Goal: Task Accomplishment & Management: Manage account settings

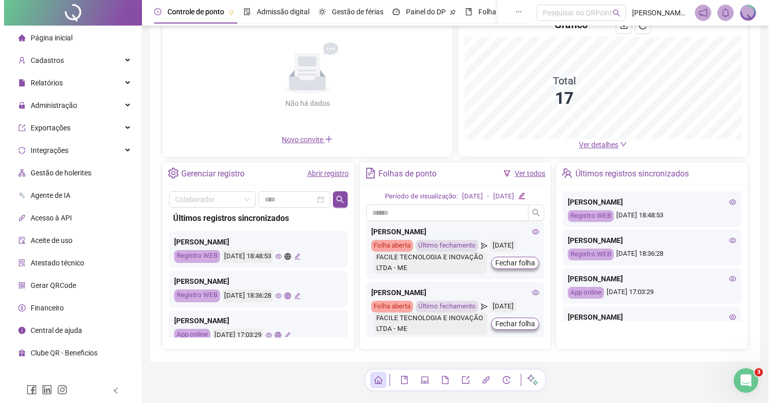
scroll to position [88, 0]
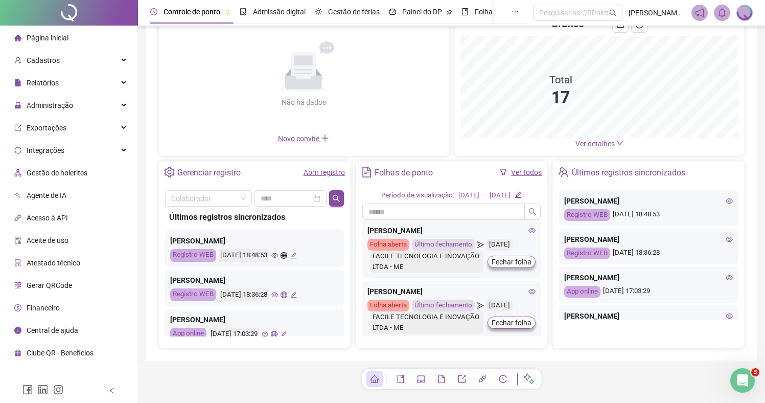
click at [725, 237] on icon "eye" at bounding box center [728, 238] width 7 height 7
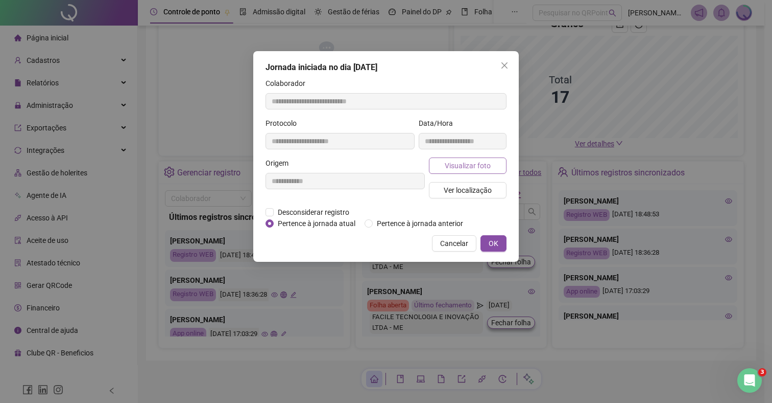
click at [474, 166] on span "Visualizar foto" at bounding box center [468, 165] width 46 height 11
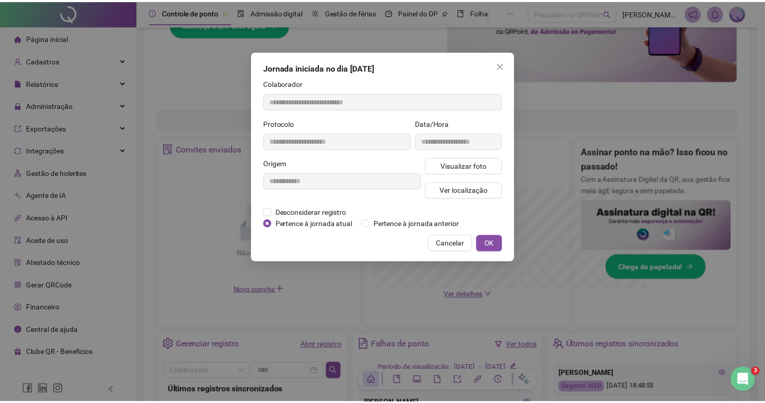
scroll to position [239, 0]
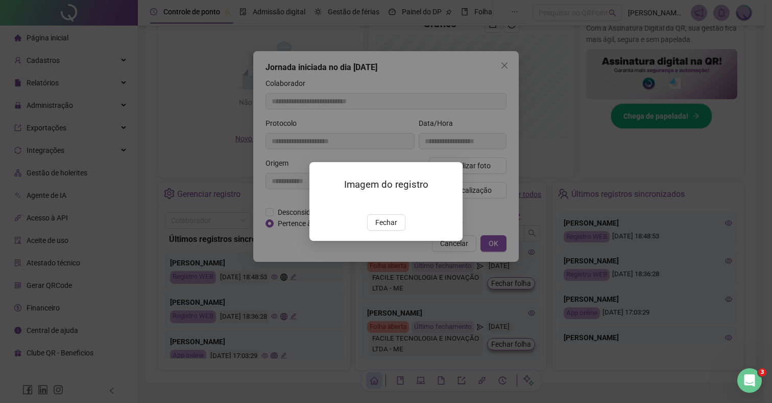
drag, startPoint x: 385, startPoint y: 259, endPoint x: 409, endPoint y: 254, distance: 24.5
click at [385, 228] on span "Fechar" at bounding box center [386, 222] width 22 height 11
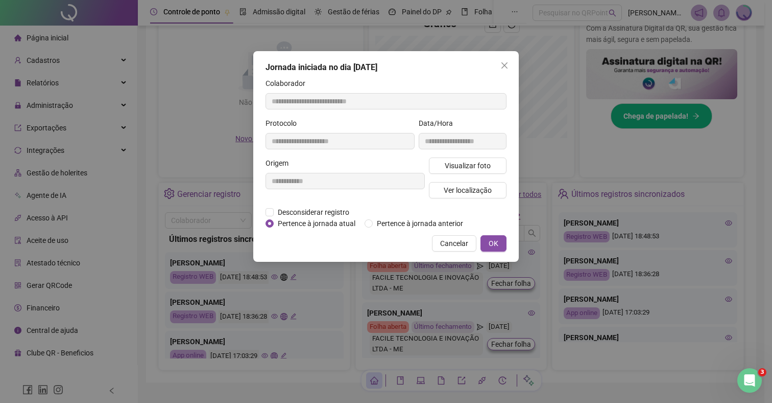
click at [452, 243] on div "**********" at bounding box center [386, 156] width 266 height 210
click at [445, 249] on span "Cancelar" at bounding box center [454, 243] width 28 height 11
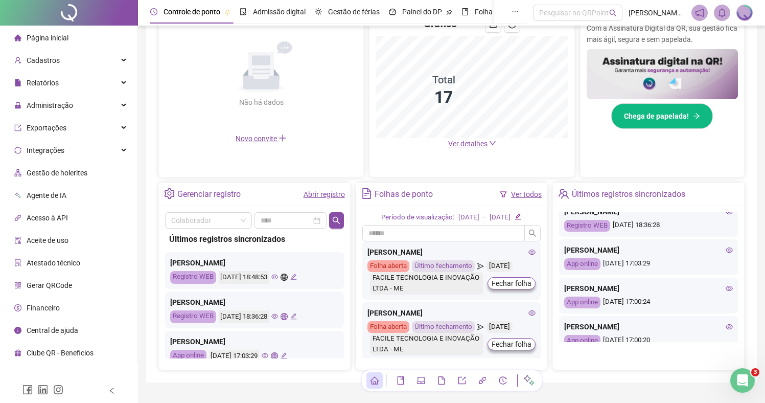
scroll to position [50, 0]
click at [725, 248] on icon "eye" at bounding box center [728, 248] width 7 height 7
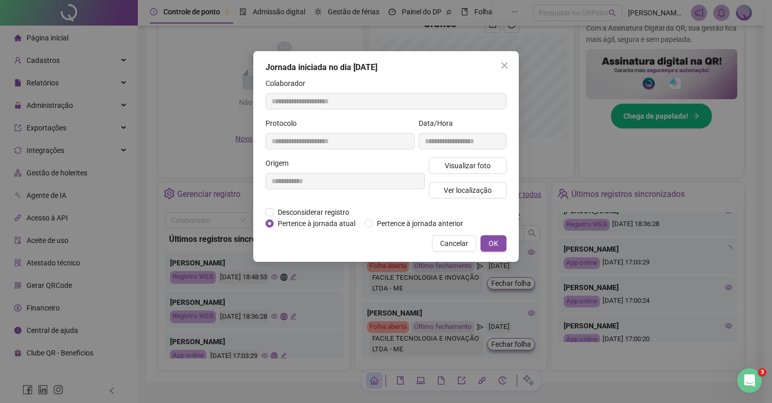
type input "**********"
click at [439, 169] on button "Visualizar foto" at bounding box center [468, 165] width 78 height 16
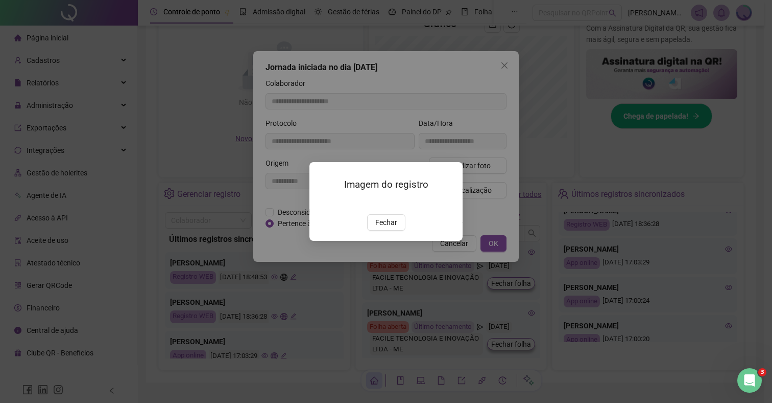
click at [397, 230] on button "Fechar" at bounding box center [386, 222] width 38 height 16
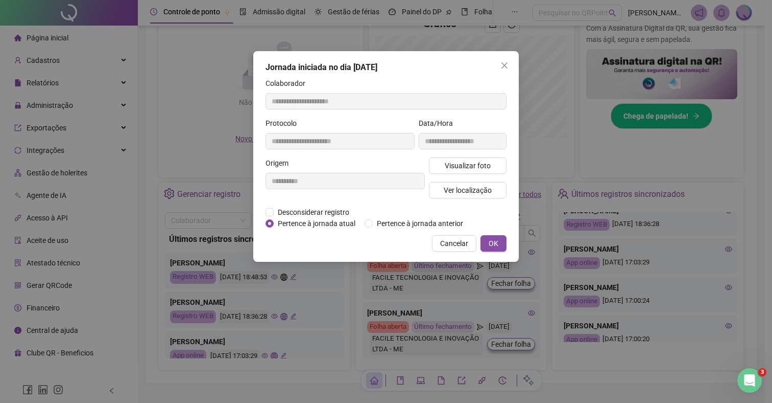
click at [444, 249] on span "Cancelar" at bounding box center [454, 243] width 28 height 11
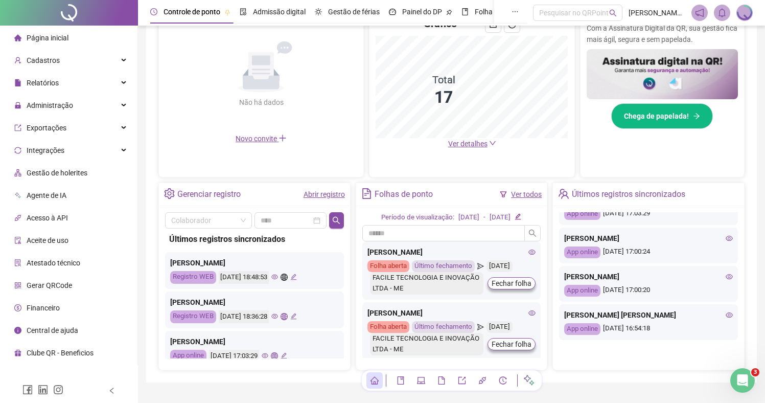
scroll to position [100, 0]
click at [725, 236] on icon "eye" at bounding box center [728, 236] width 7 height 5
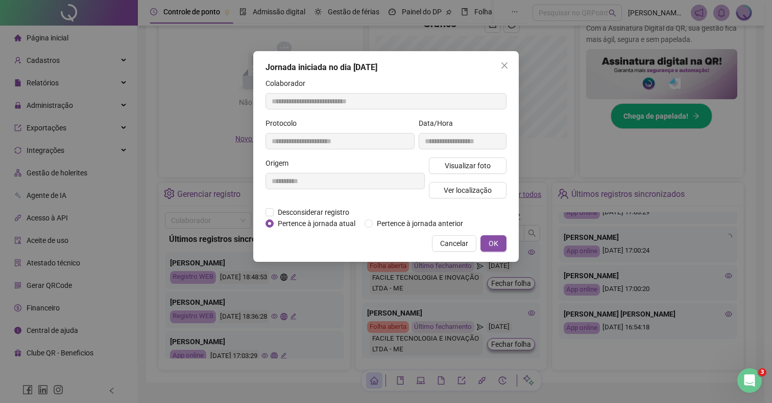
type input "**********"
click at [451, 167] on span "Visualizar foto" at bounding box center [468, 165] width 46 height 11
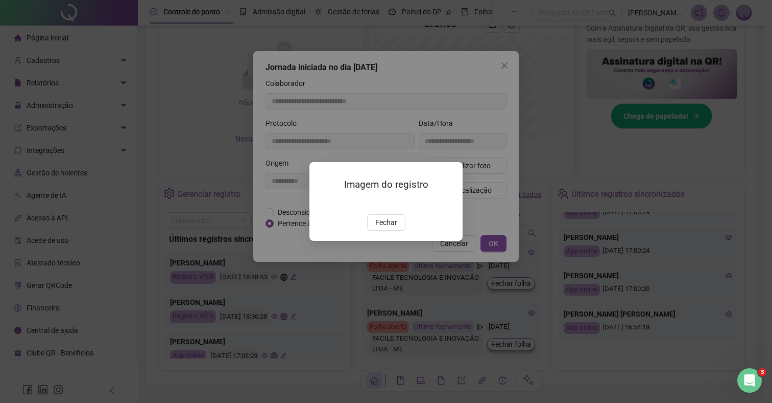
click at [380, 240] on div "Imagem do registro Fechar" at bounding box center [386, 201] width 153 height 78
click at [394, 228] on span "Fechar" at bounding box center [386, 222] width 22 height 11
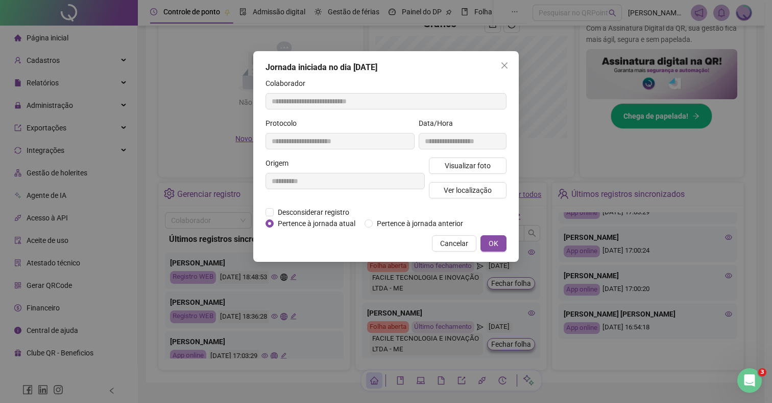
click at [458, 249] on span "Cancelar" at bounding box center [454, 243] width 28 height 11
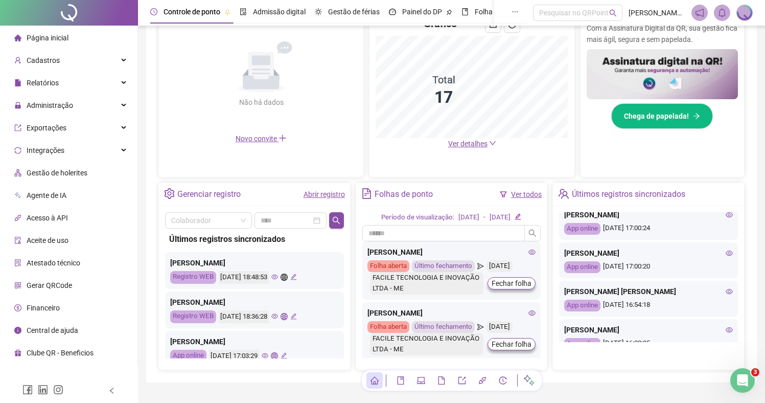
scroll to position [125, 0]
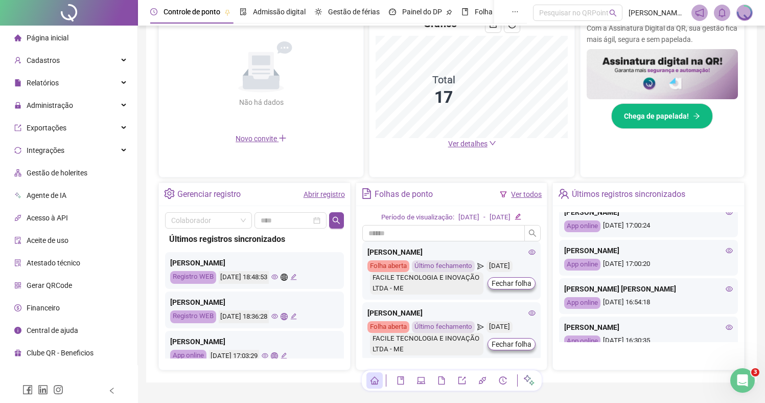
click at [725, 290] on icon "eye" at bounding box center [728, 288] width 7 height 7
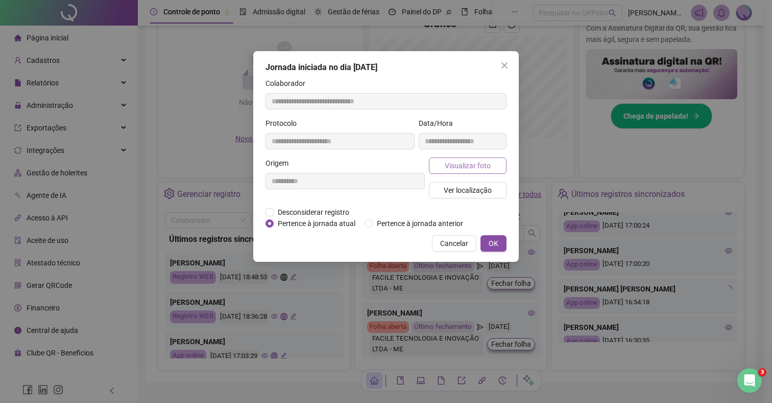
click at [458, 163] on span "Visualizar foto" at bounding box center [468, 165] width 46 height 11
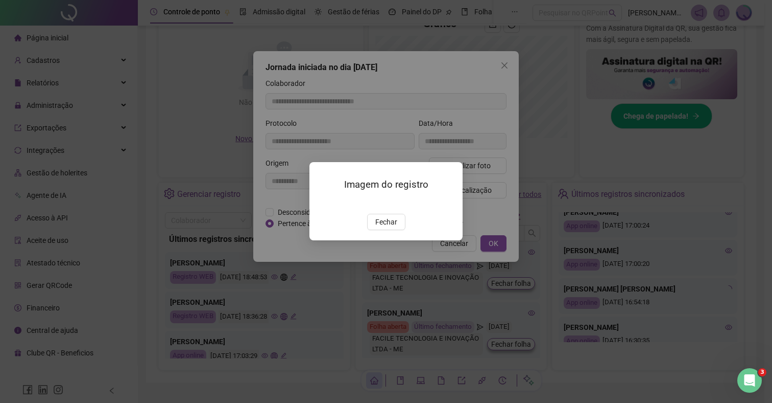
type input "**********"
click at [379, 228] on span "Fechar" at bounding box center [386, 222] width 22 height 11
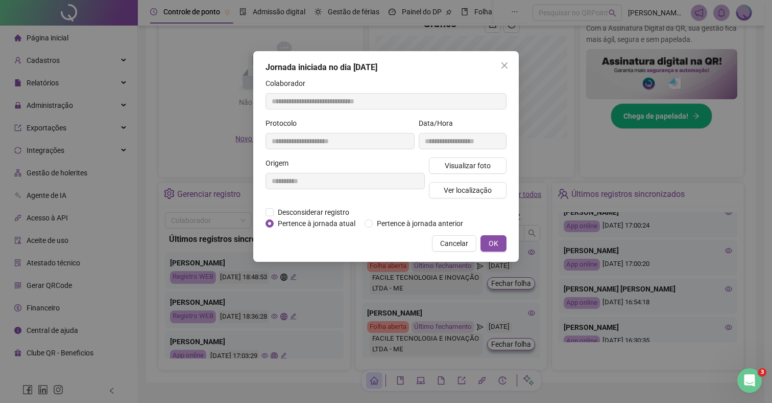
click at [448, 249] on span "Cancelar" at bounding box center [454, 243] width 28 height 11
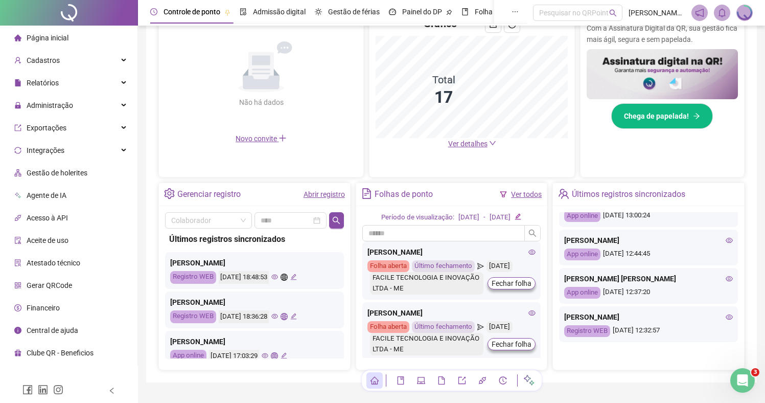
scroll to position [282, 0]
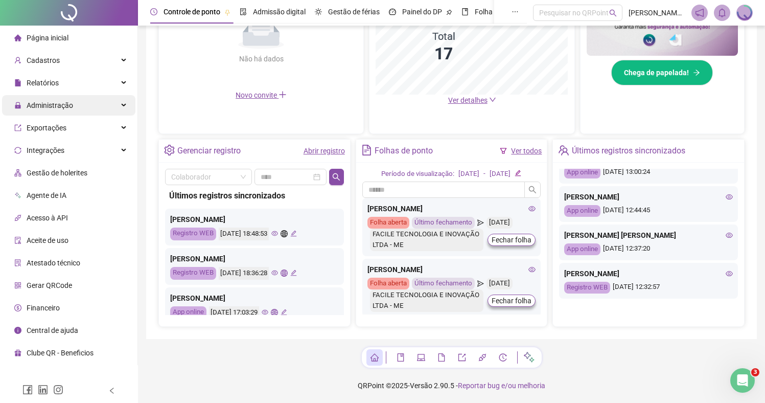
click at [79, 106] on div "Administração" at bounding box center [68, 105] width 133 height 20
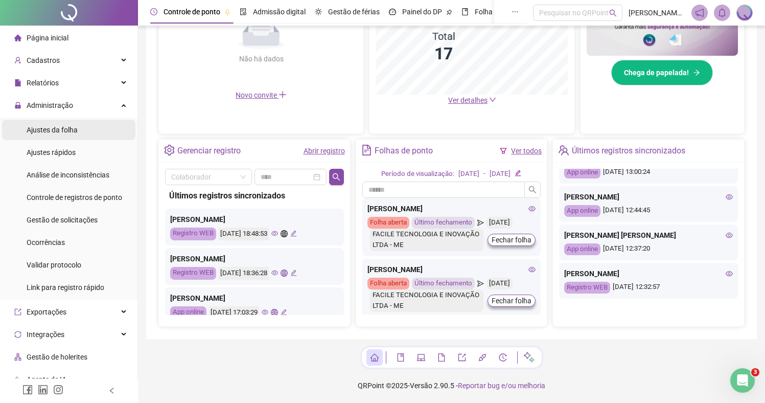
click at [76, 129] on span "Ajustes da folha" at bounding box center [52, 130] width 51 height 8
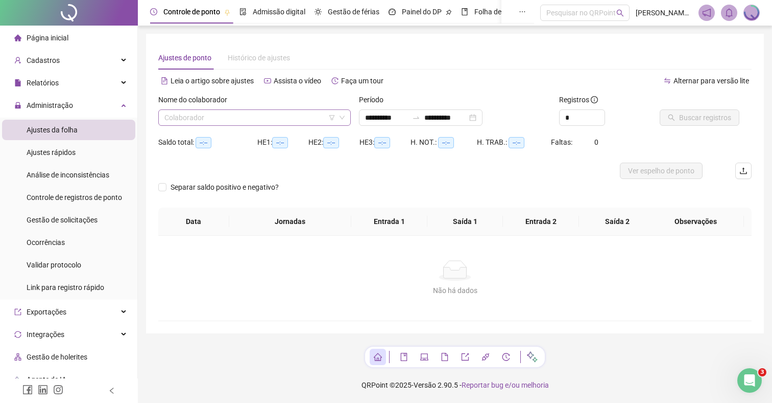
type input "**********"
click at [249, 114] on input "search" at bounding box center [249, 117] width 171 height 15
click at [59, 35] on span "Página inicial" at bounding box center [48, 38] width 42 height 8
